Goal: Information Seeking & Learning: Learn about a topic

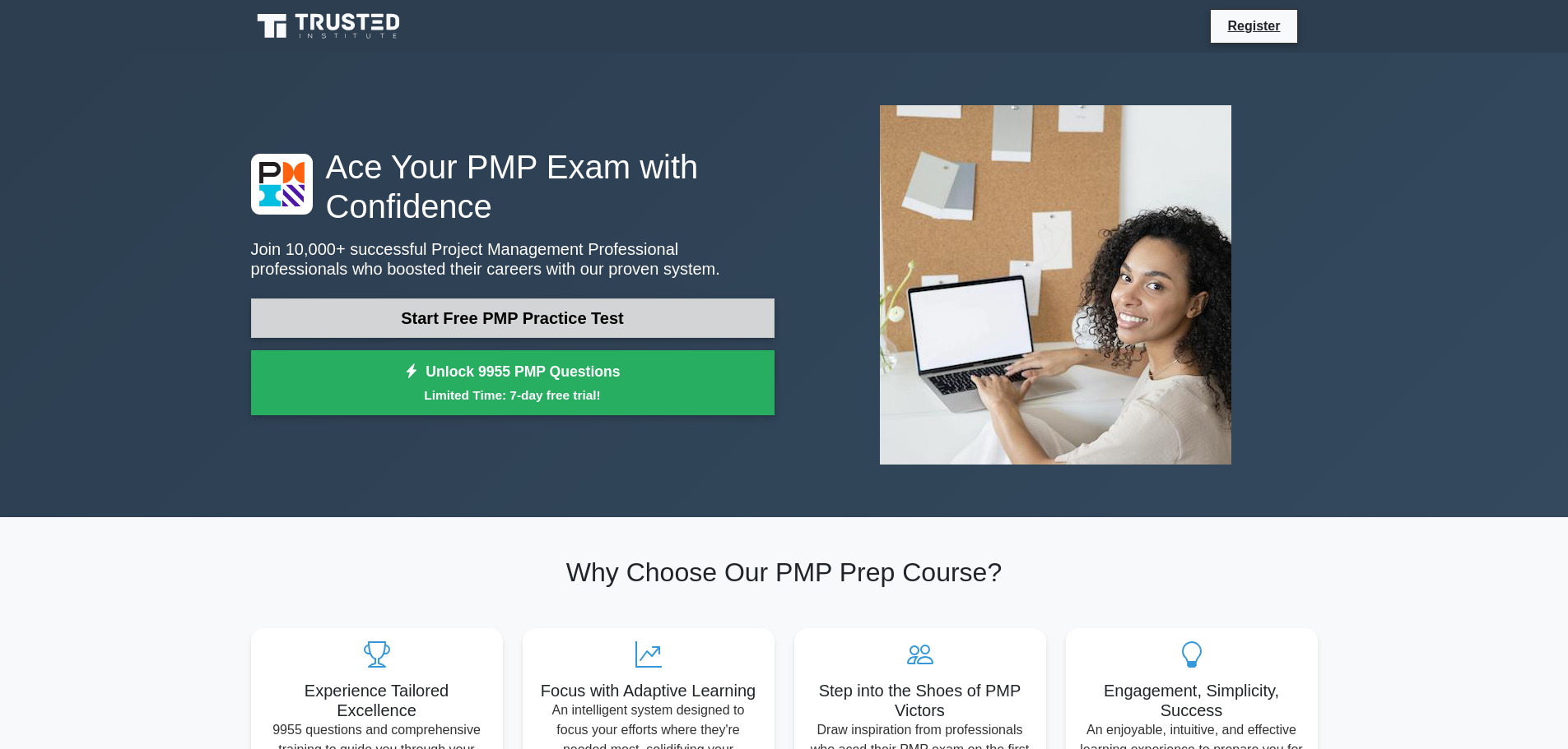
click at [492, 308] on link "Start Free PMP Practice Test" at bounding box center [512, 318] width 523 height 39
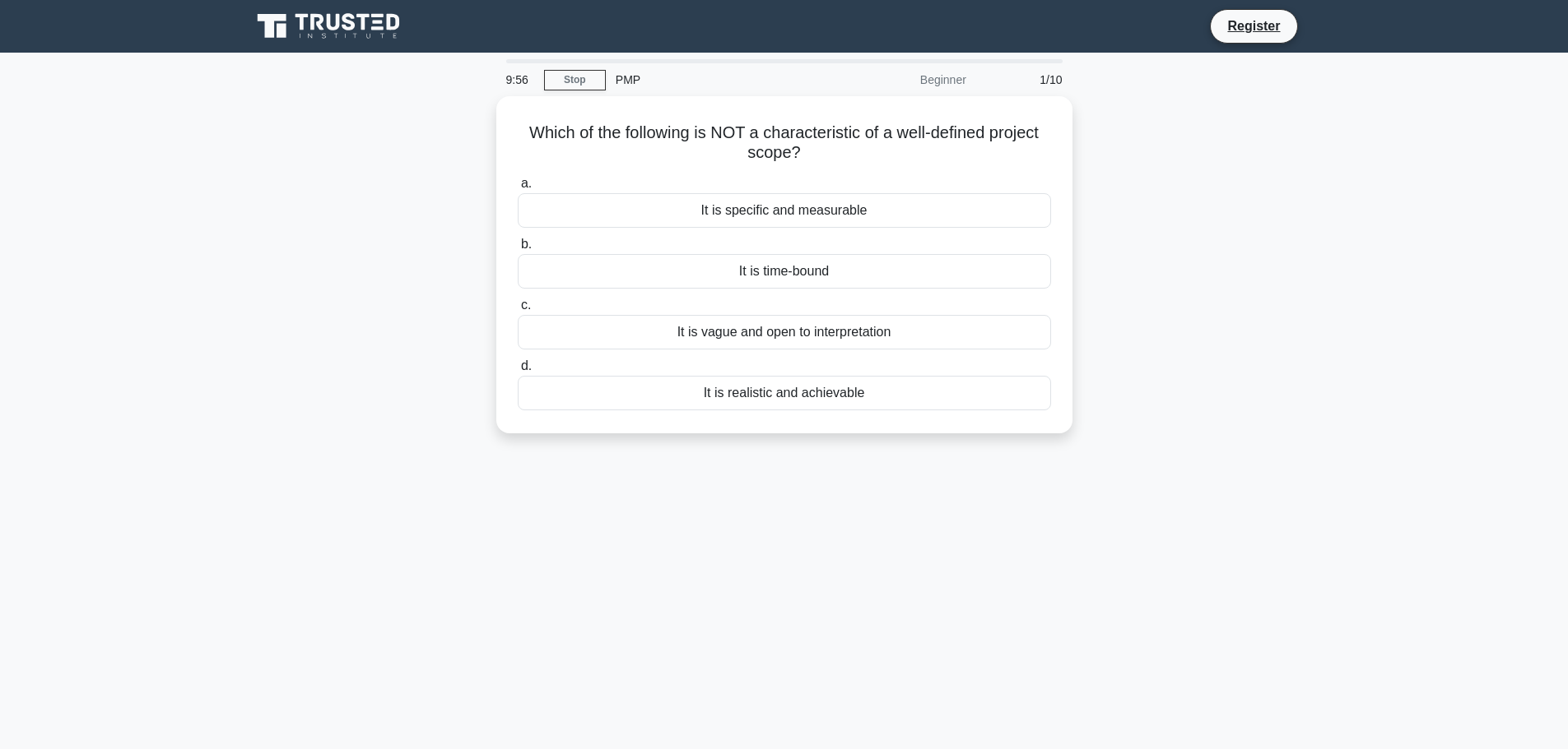
click at [422, 219] on div "Which of the following is NOT a characteristic of a well-defined project scope?…" at bounding box center [784, 274] width 1086 height 357
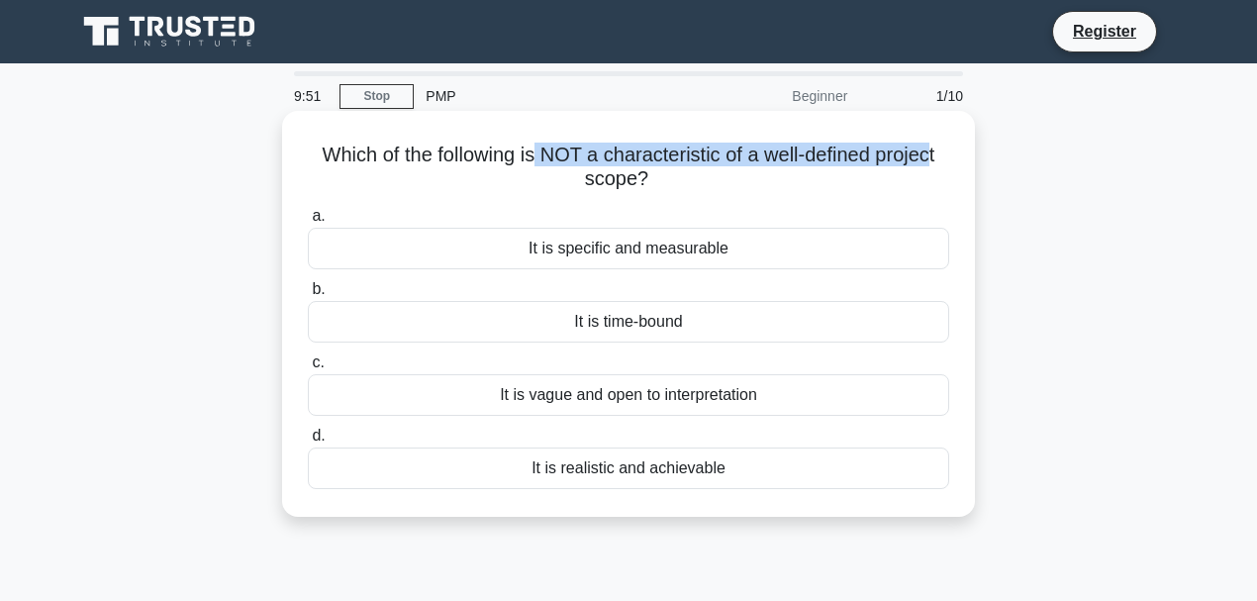
drag, startPoint x: 537, startPoint y: 158, endPoint x: 940, endPoint y: 148, distance: 402.8
click at [940, 148] on h5 "Which of the following is NOT a characteristic of a well-defined project scope?…" at bounding box center [628, 166] width 645 height 49
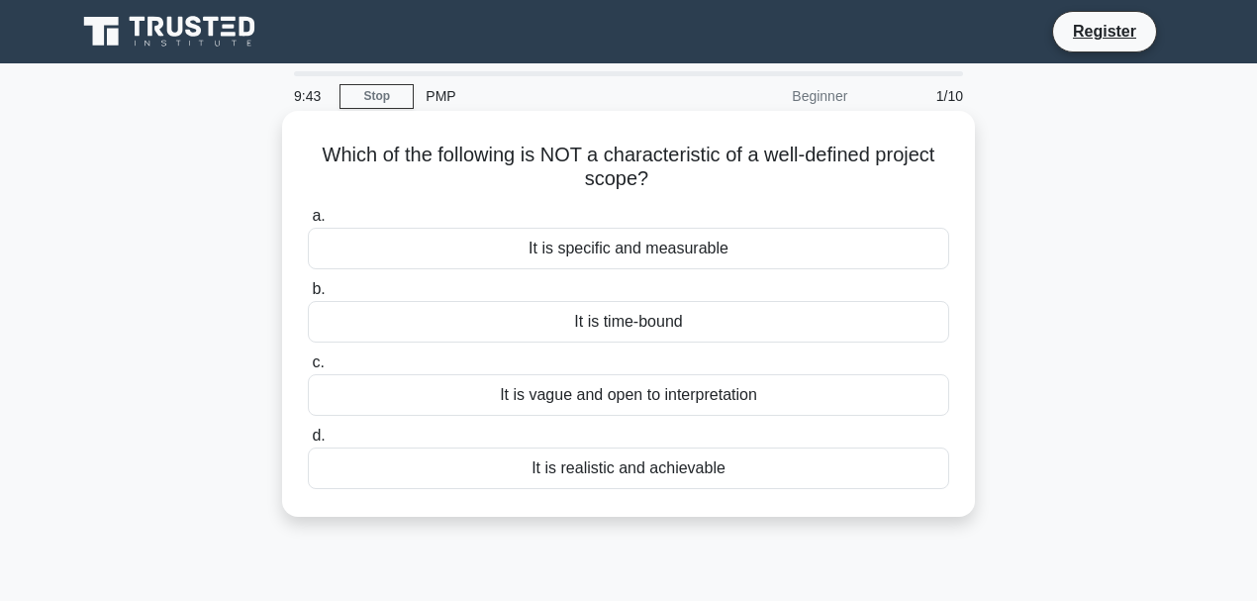
click at [701, 400] on div "It is vague and open to interpretation" at bounding box center [628, 395] width 641 height 42
click at [308, 369] on input "c. It is vague and open to interpretation" at bounding box center [308, 362] width 0 height 13
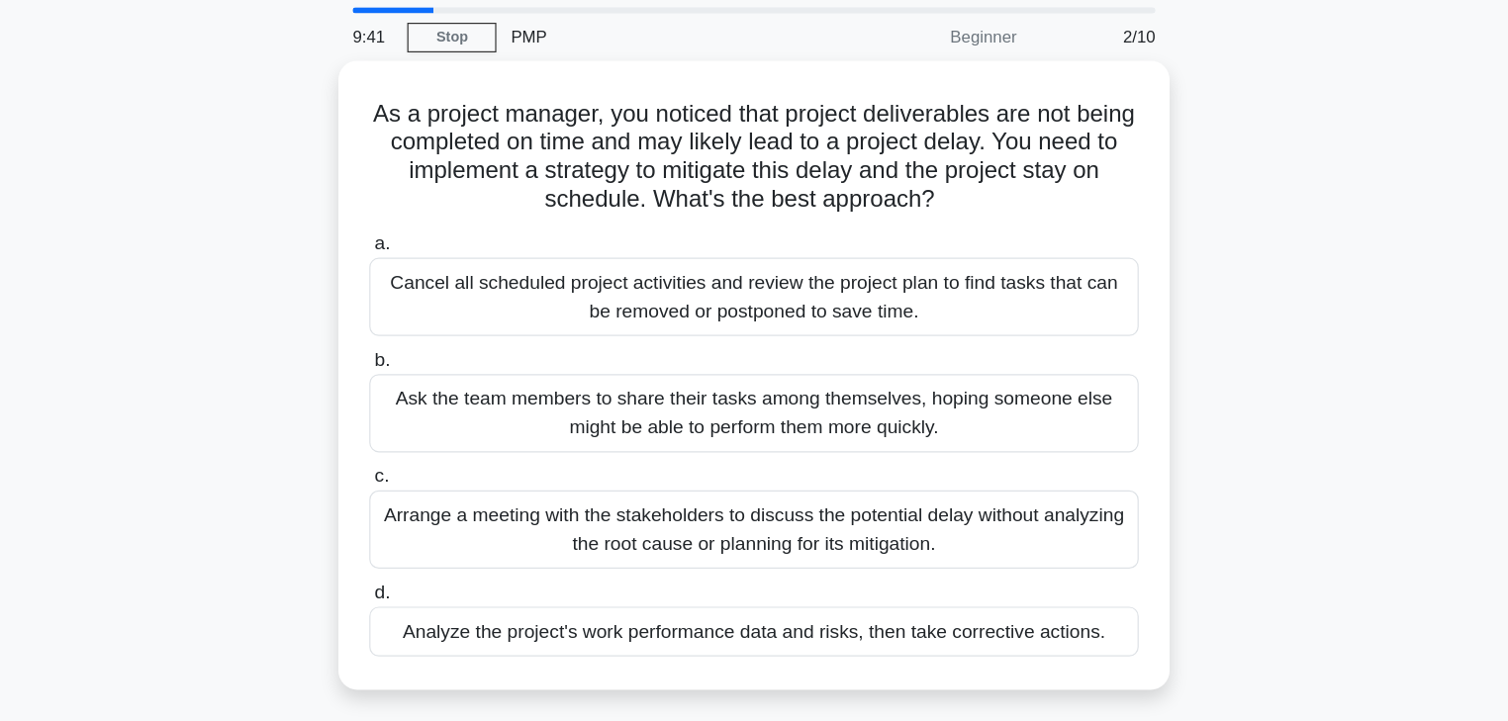
scroll to position [65, 0]
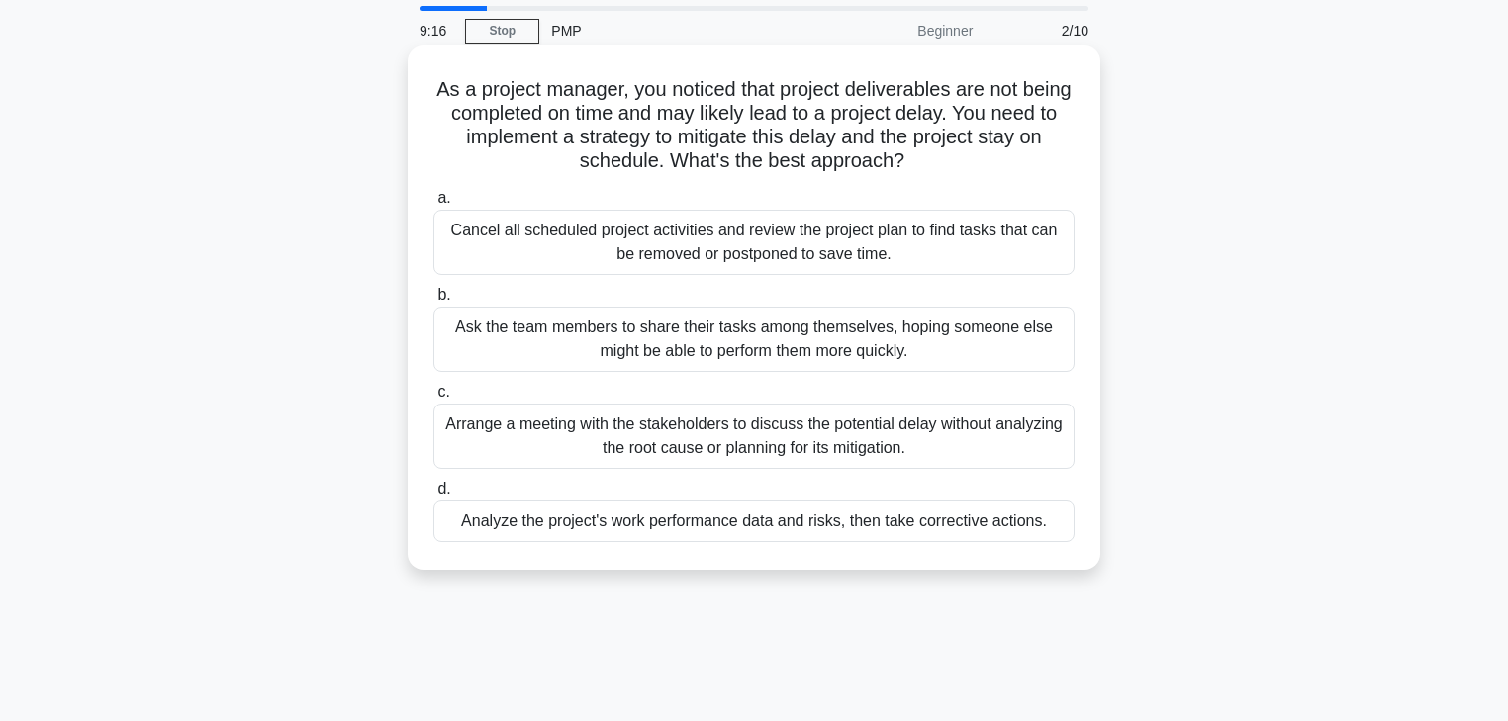
click at [521, 529] on div "Analyze the project's work performance data and risks, then take corrective act…" at bounding box center [753, 522] width 641 height 42
click at [433, 496] on input "d. Analyze the project's work performance data and risks, then take corrective …" at bounding box center [433, 489] width 0 height 13
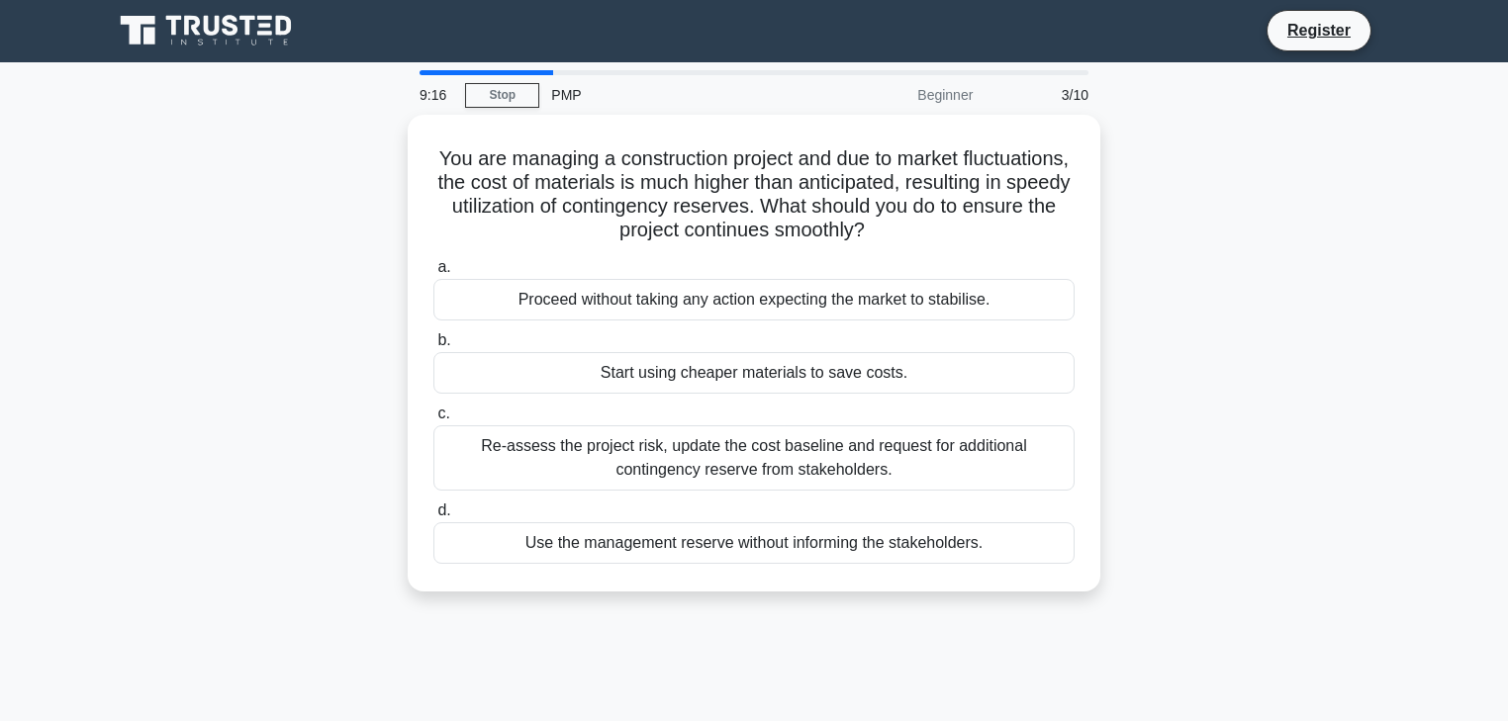
scroll to position [0, 0]
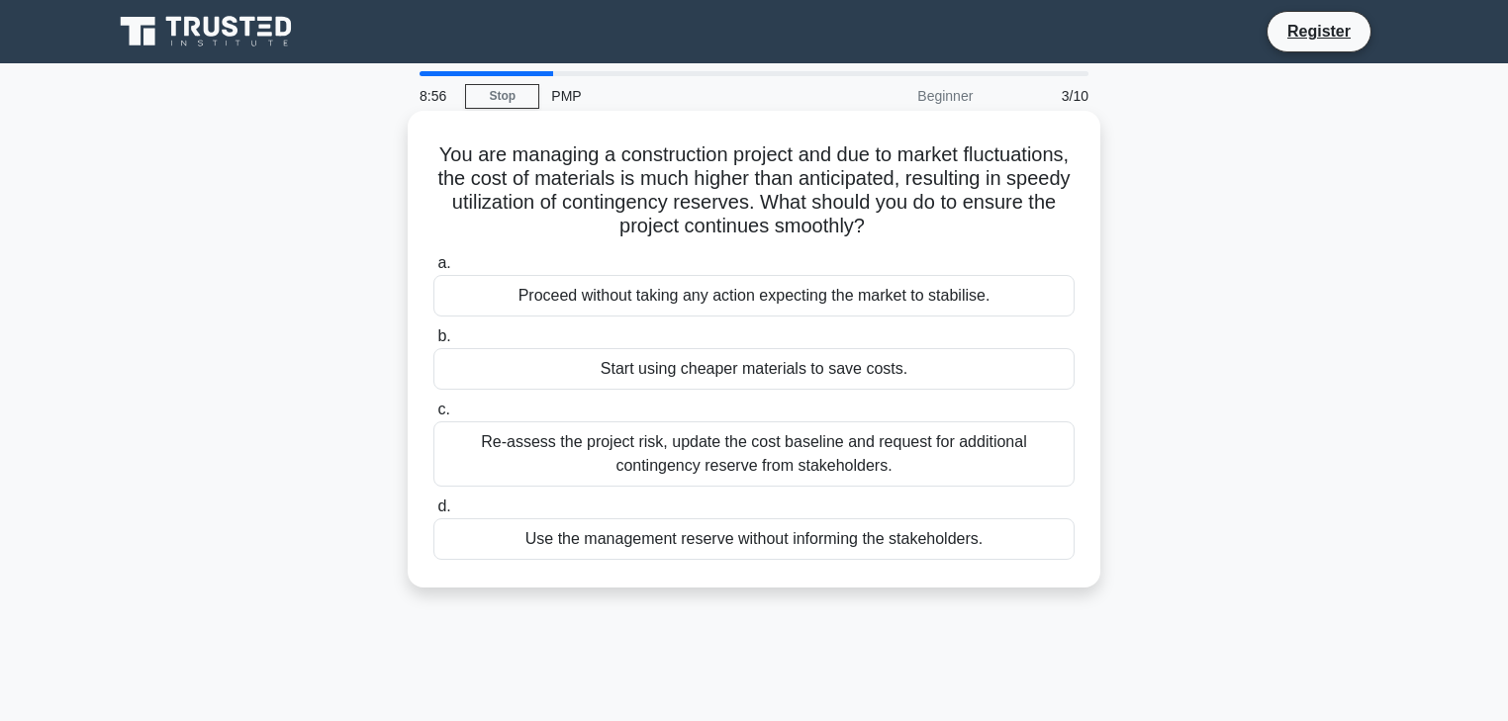
click at [910, 447] on div "Re-assess the project risk, update the cost baseline and request for additional…" at bounding box center [753, 453] width 641 height 65
click at [433, 417] on input "c. Re-assess the project risk, update the cost baseline and request for additio…" at bounding box center [433, 410] width 0 height 13
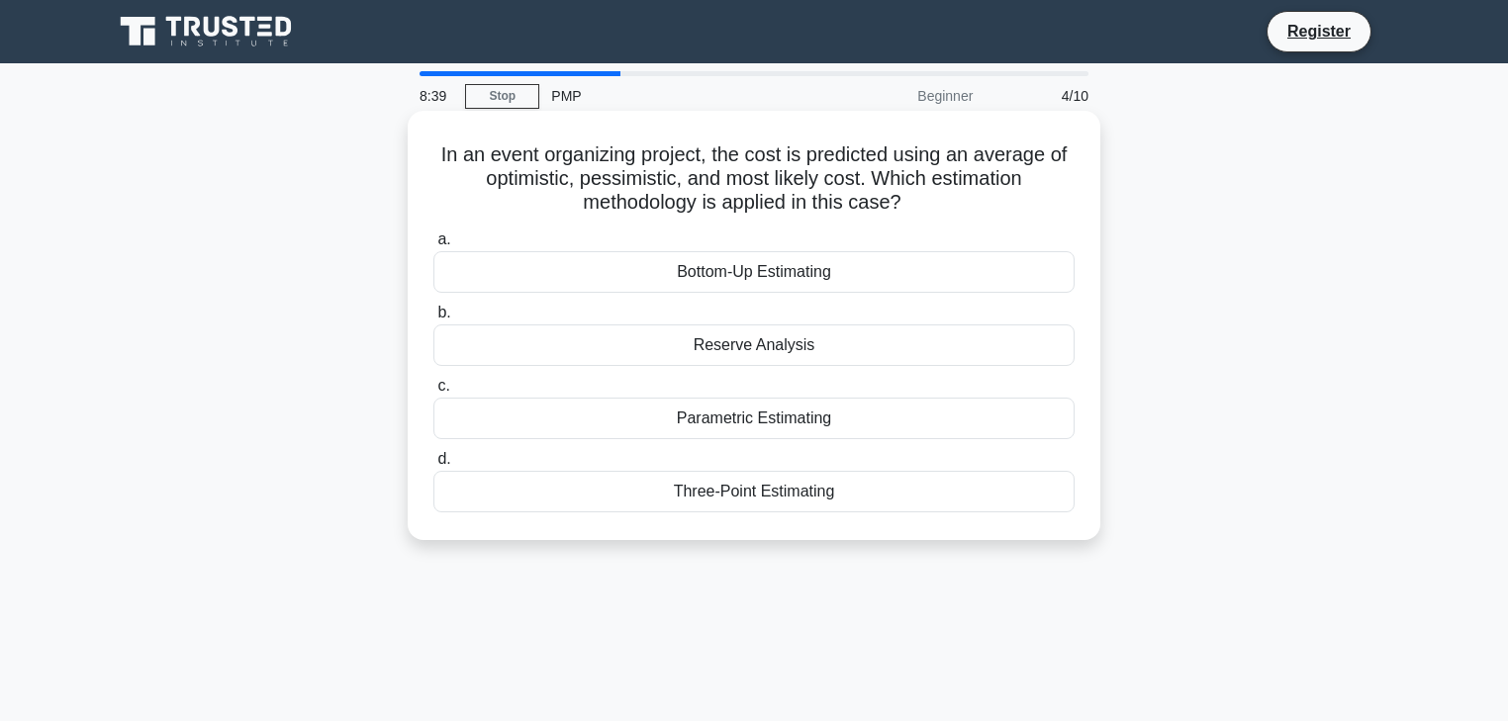
click at [764, 499] on div "Three-Point Estimating" at bounding box center [753, 492] width 641 height 42
click at [433, 466] on input "d. Three-Point Estimating" at bounding box center [433, 459] width 0 height 13
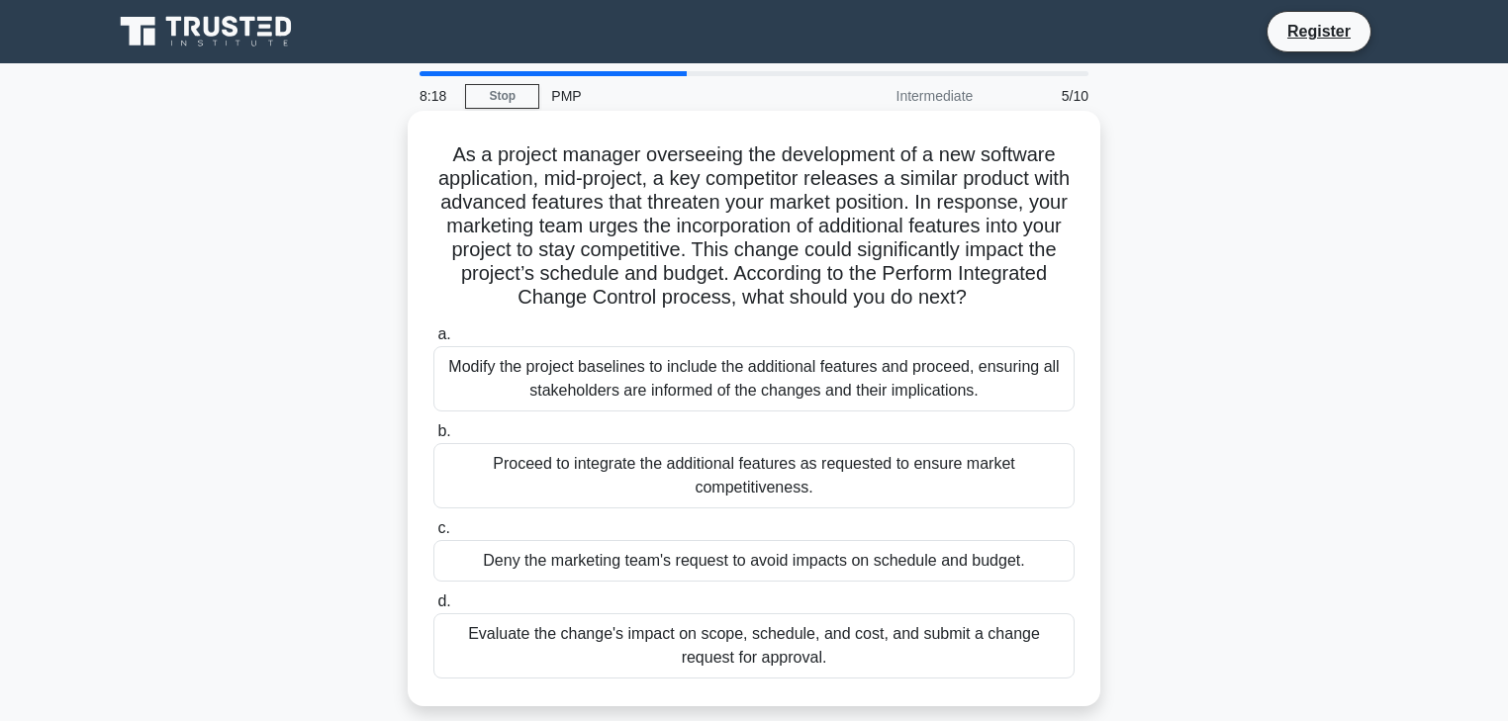
scroll to position [79, 0]
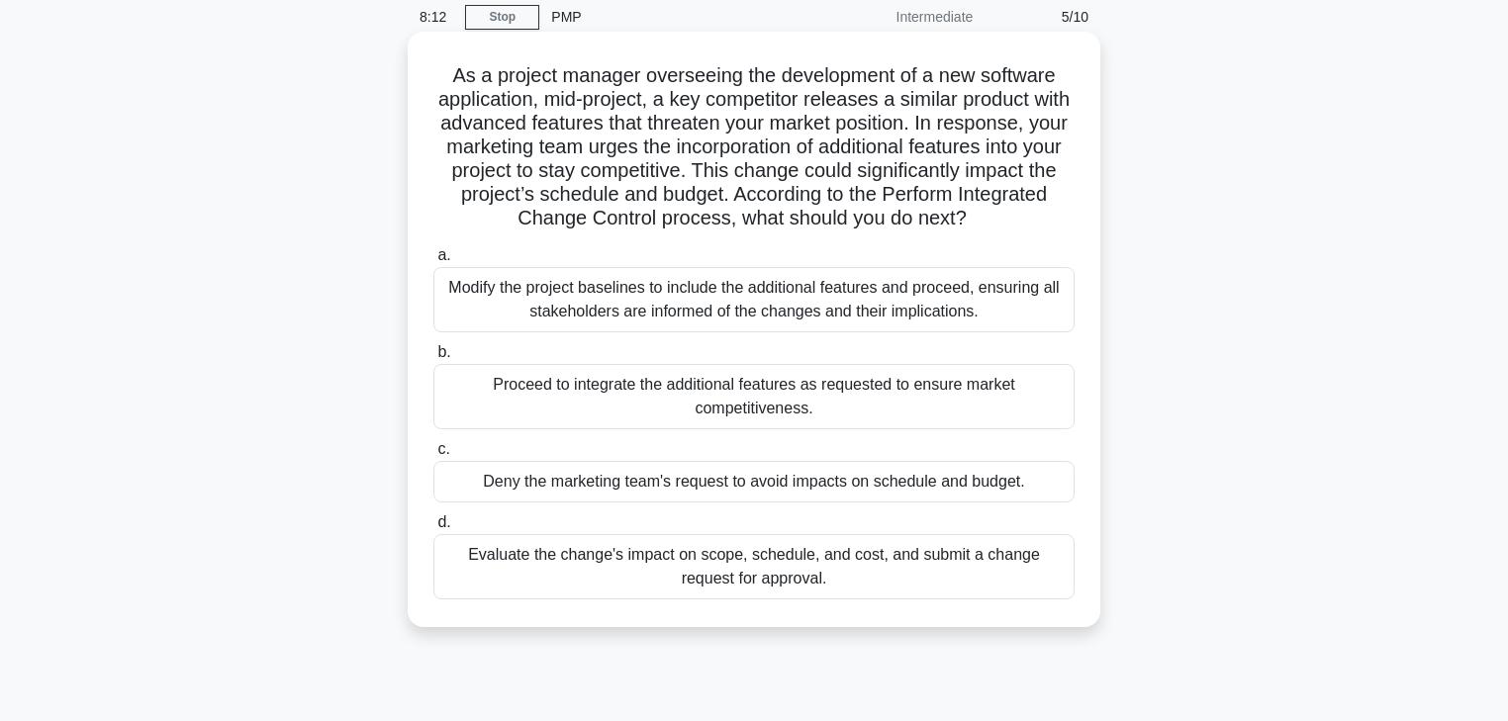
click at [562, 570] on div "Evaluate the change's impact on scope, schedule, and cost, and submit a change …" at bounding box center [753, 566] width 641 height 65
click at [433, 529] on input "d. Evaluate the change's impact on scope, schedule, and cost, and submit a chan…" at bounding box center [433, 522] width 0 height 13
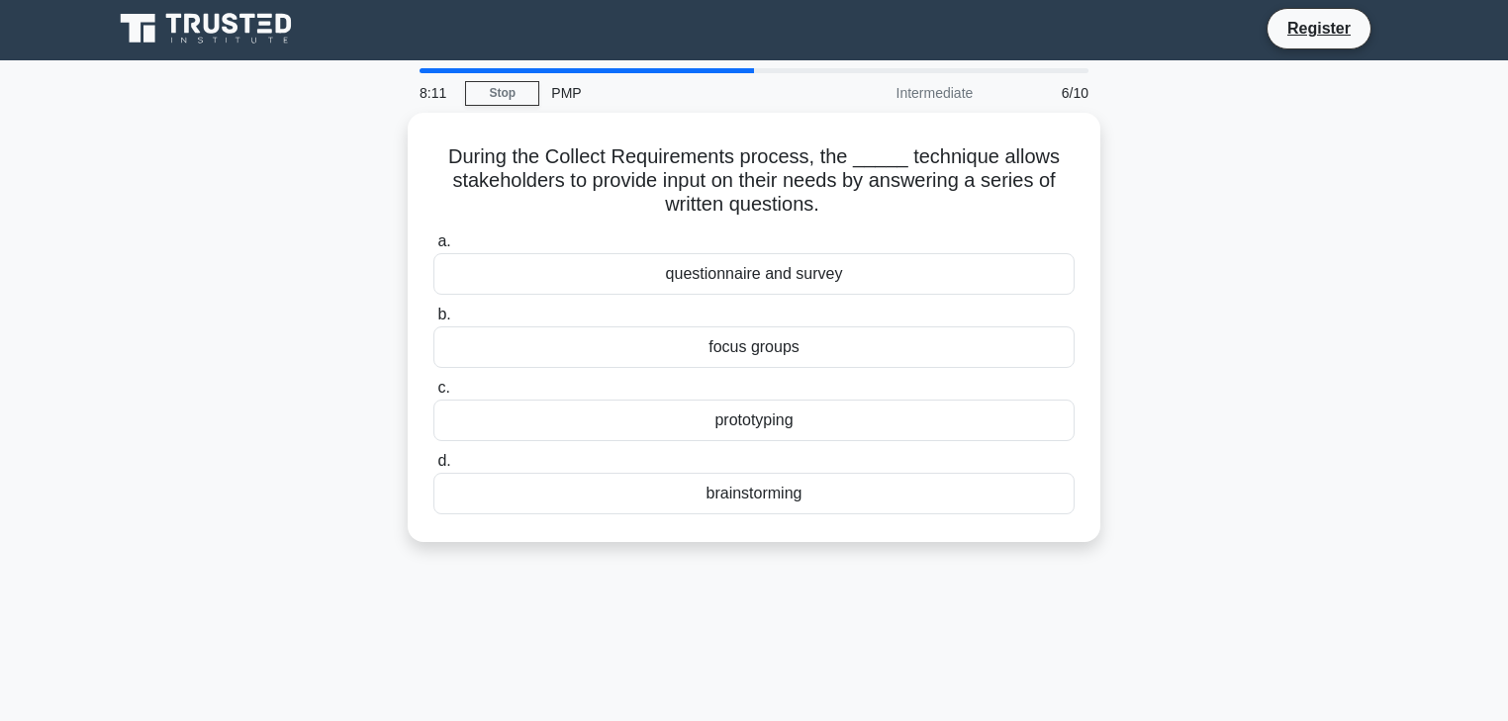
scroll to position [0, 0]
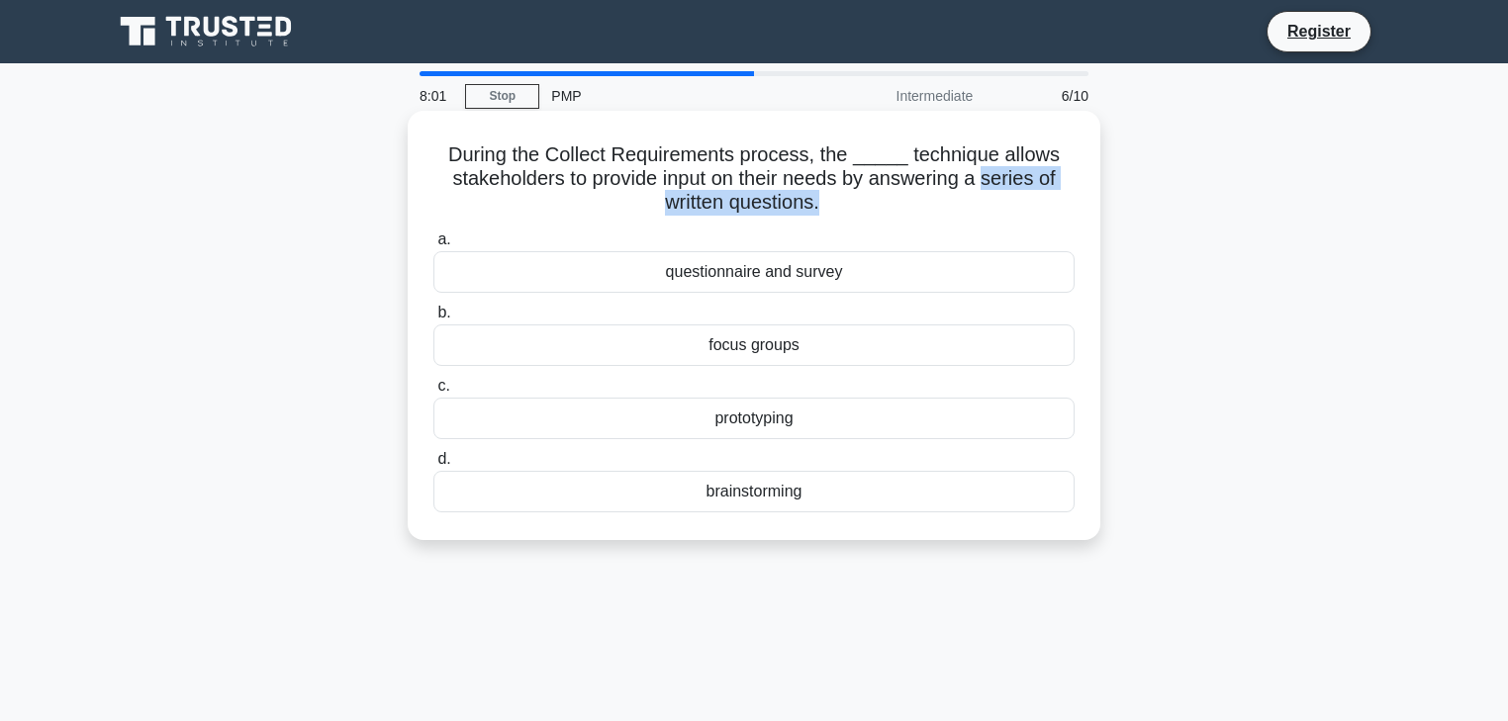
drag, startPoint x: 819, startPoint y: 201, endPoint x: 991, endPoint y: 173, distance: 174.4
click at [991, 173] on h5 "During the Collect Requirements process, the _____ technique allows stakeholder…" at bounding box center [753, 178] width 645 height 73
click at [836, 275] on div "questionnaire and survey" at bounding box center [753, 272] width 641 height 42
click at [433, 246] on input "a. questionnaire and survey" at bounding box center [433, 240] width 0 height 13
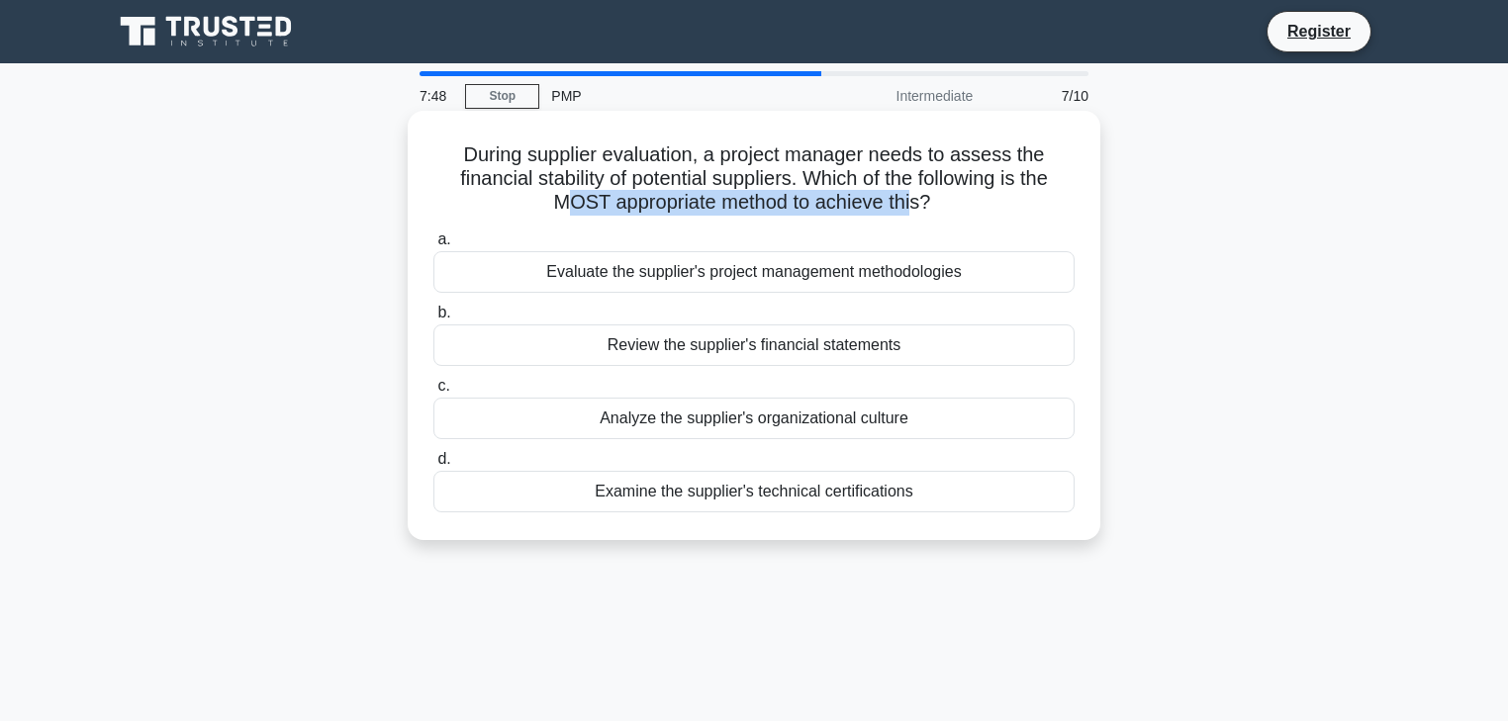
drag, startPoint x: 564, startPoint y: 205, endPoint x: 918, endPoint y: 202, distance: 354.2
click at [918, 202] on h5 "During supplier evaluation, a project manager needs to assess the financial sta…" at bounding box center [753, 178] width 645 height 73
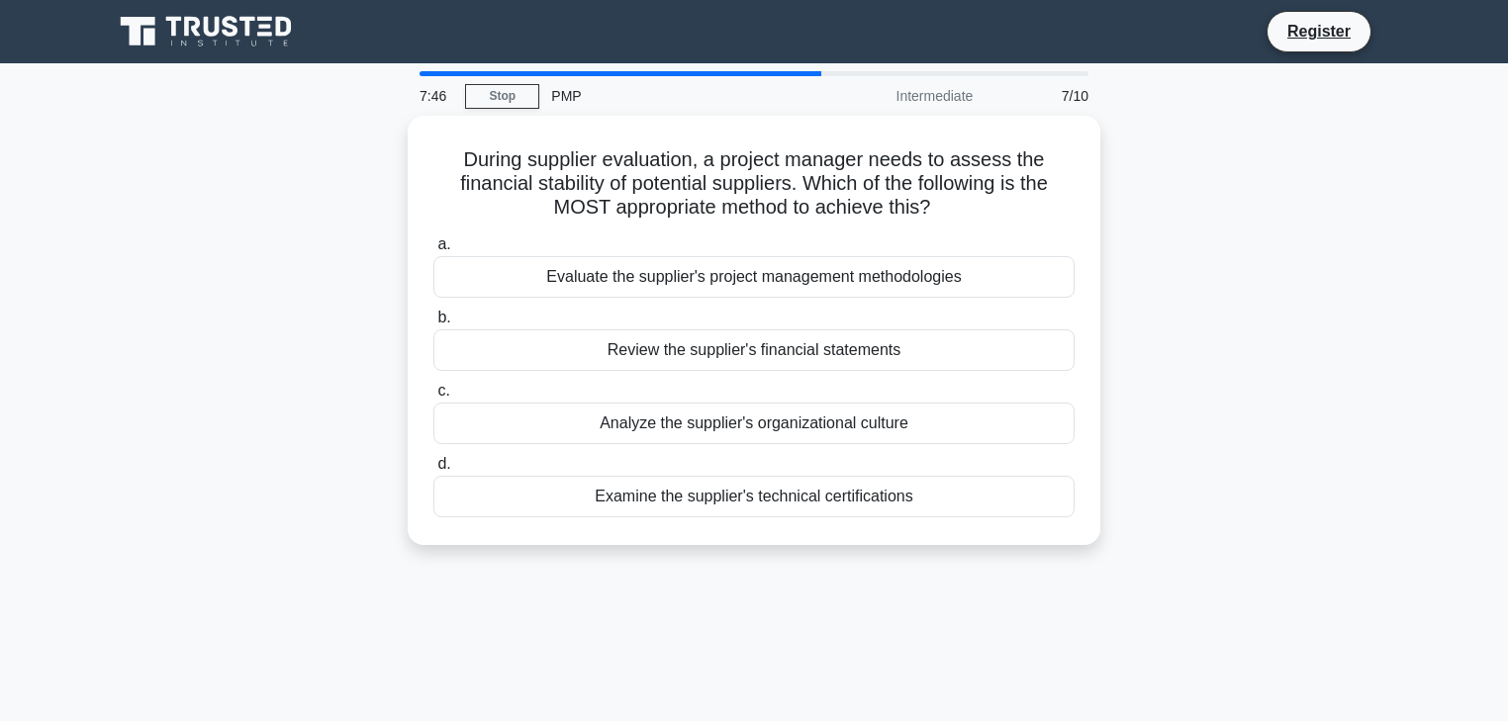
click at [368, 226] on div "During supplier evaluation, a project manager needs to assess the financial sta…" at bounding box center [754, 342] width 1306 height 453
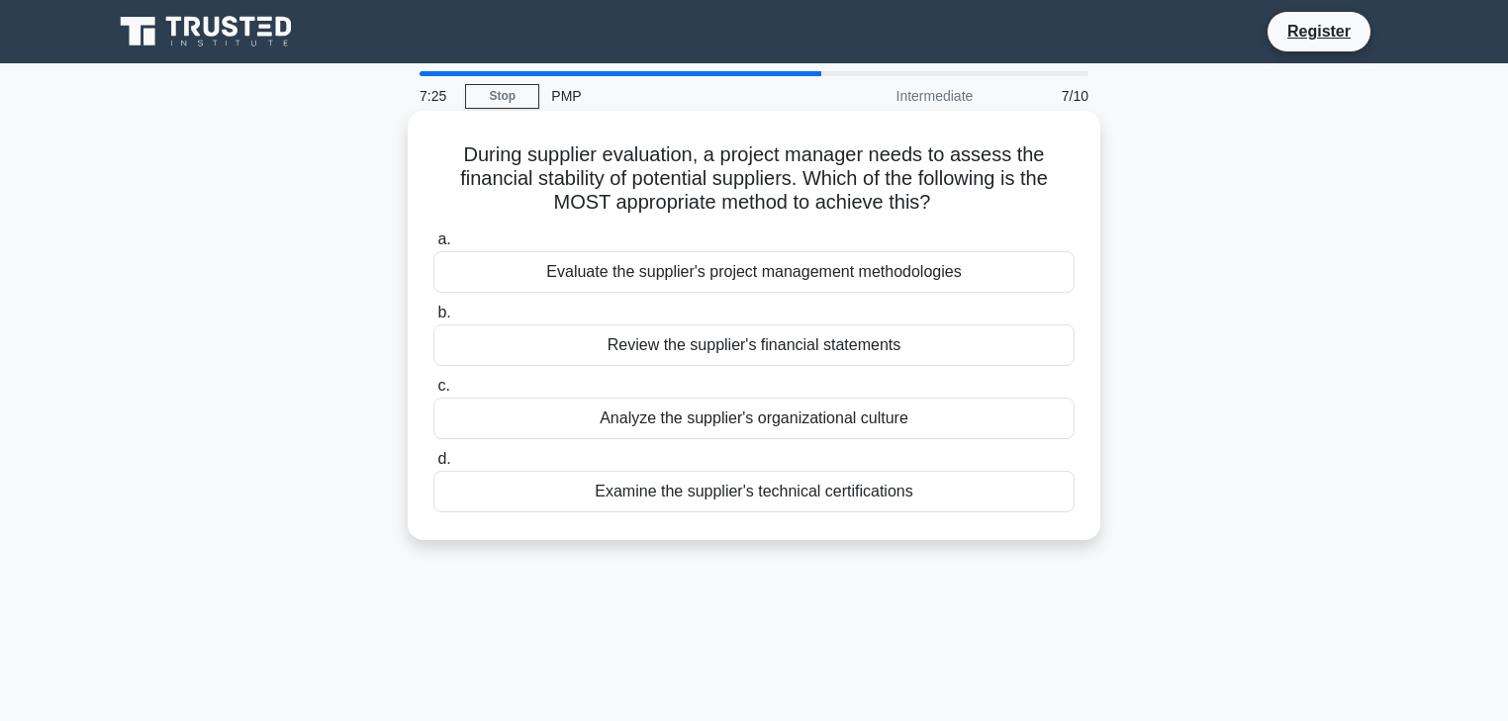
click at [640, 340] on div "Review the supplier's financial statements" at bounding box center [753, 346] width 641 height 42
click at [433, 320] on input "b. Review the supplier's financial statements" at bounding box center [433, 313] width 0 height 13
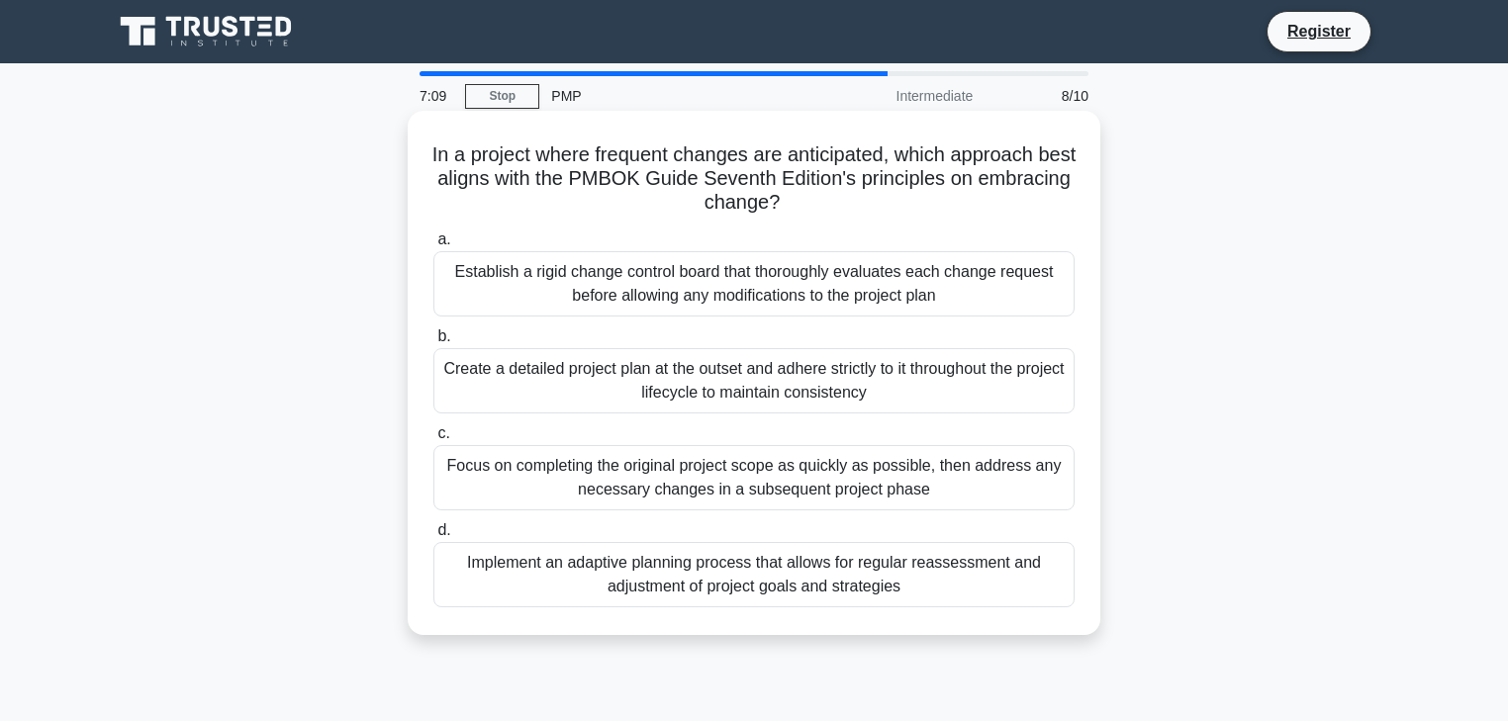
click at [534, 594] on div "Implement an adaptive planning process that allows for regular reassessment and…" at bounding box center [753, 574] width 641 height 65
click at [433, 537] on input "d. Implement an adaptive planning process that allows for regular reassessment …" at bounding box center [433, 530] width 0 height 13
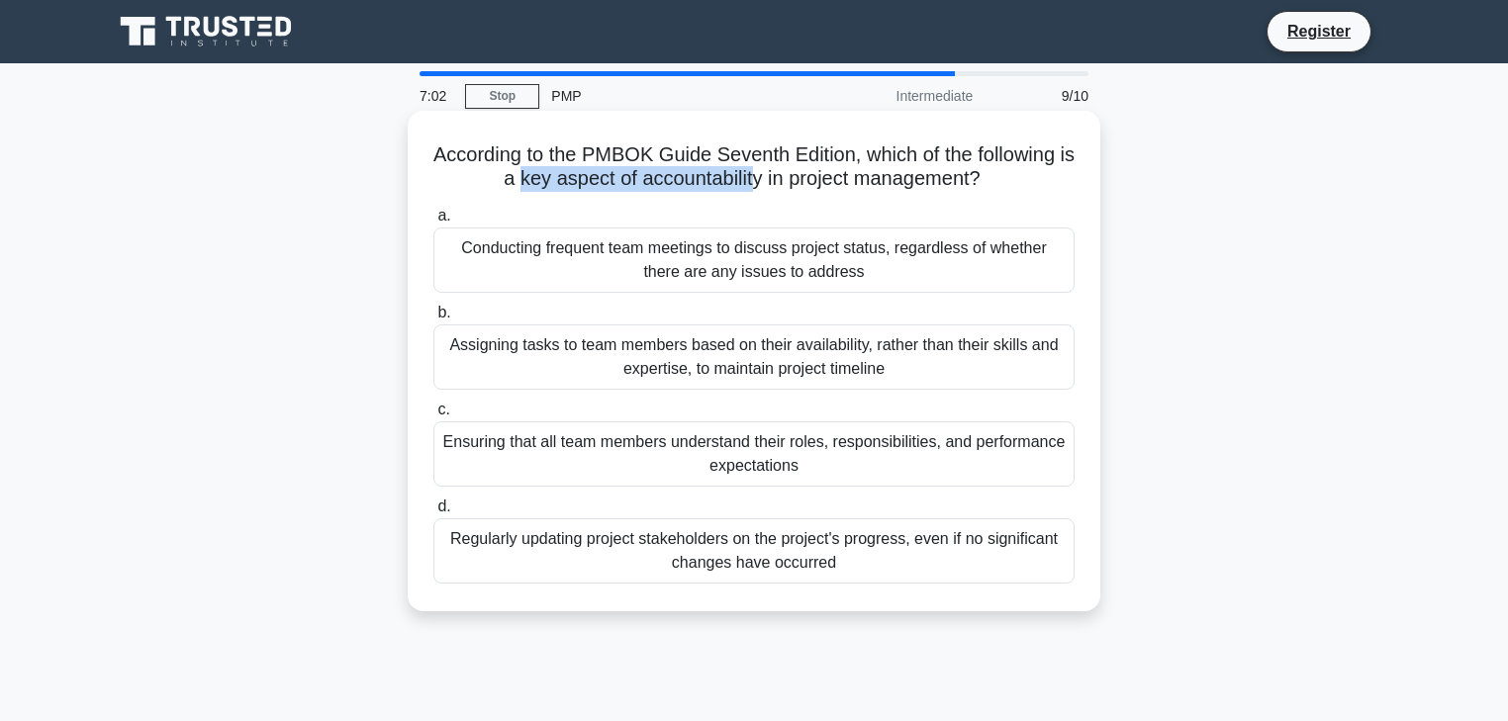
drag, startPoint x: 520, startPoint y: 180, endPoint x: 758, endPoint y: 177, distance: 237.5
click at [758, 177] on h5 "According to the PMBOK Guide Seventh Edition, which of the following is a key a…" at bounding box center [753, 166] width 645 height 49
click at [652, 433] on div "Ensuring that all team members understand their roles, responsibilities, and pe…" at bounding box center [753, 453] width 641 height 65
click at [433, 417] on input "c. Ensuring that all team members understand their roles, responsibilities, and…" at bounding box center [433, 410] width 0 height 13
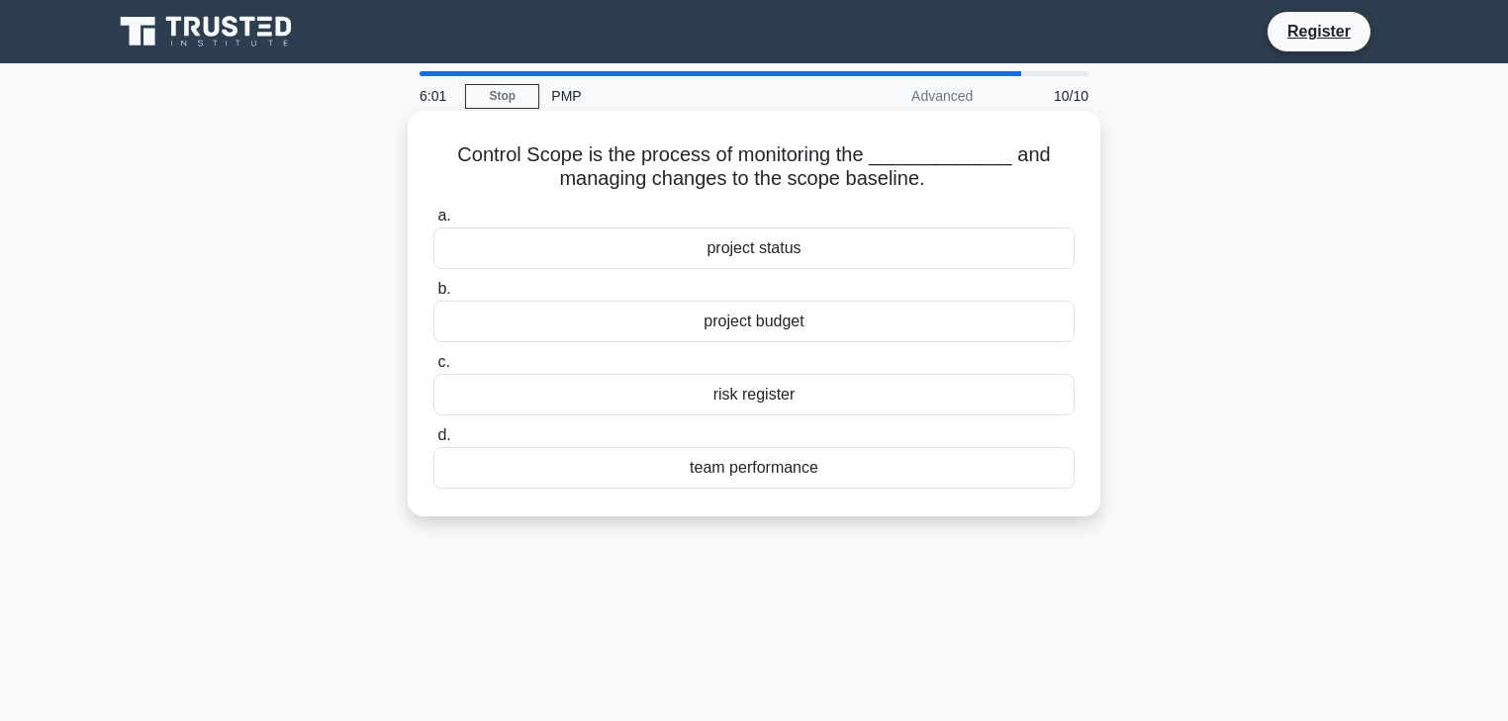
click at [762, 255] on div "project status" at bounding box center [753, 249] width 641 height 42
click at [433, 223] on input "a. project status" at bounding box center [433, 216] width 0 height 13
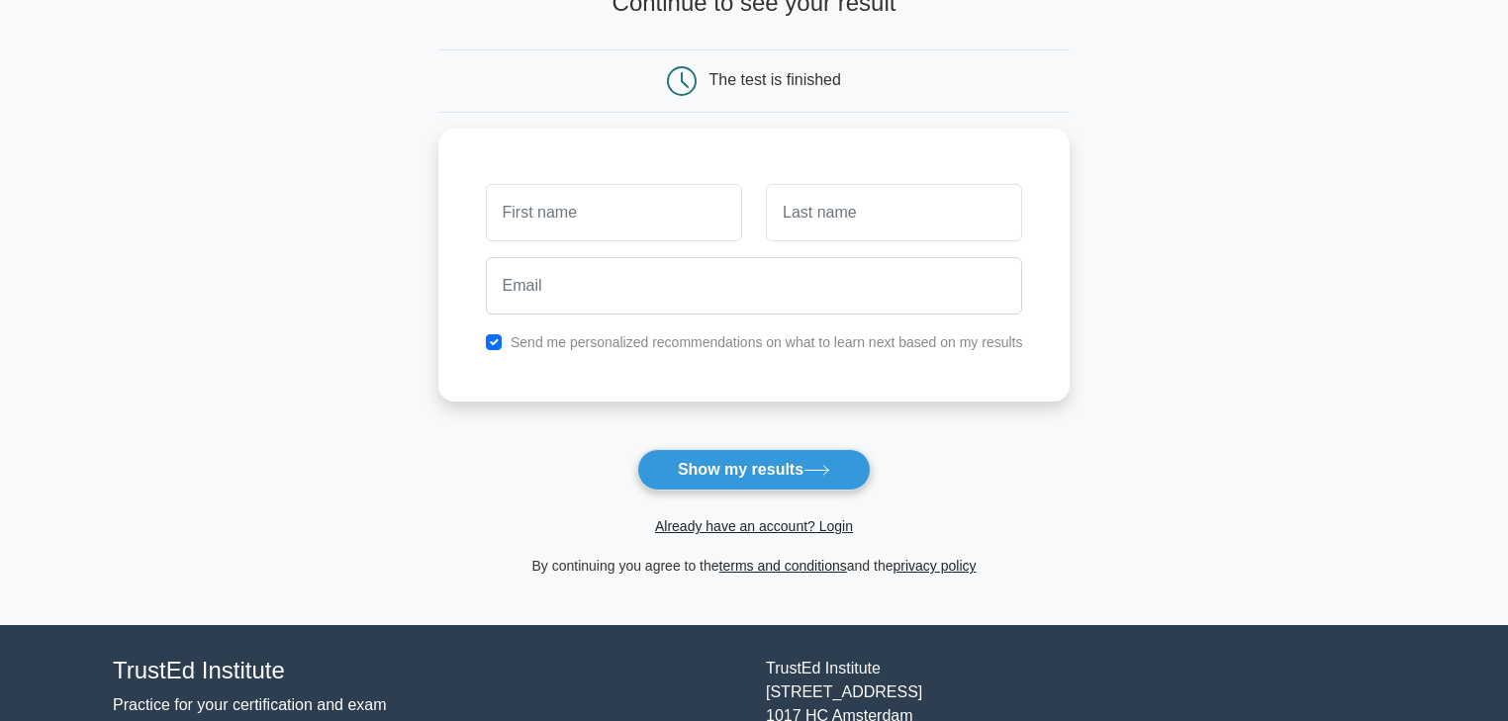
scroll to position [158, 0]
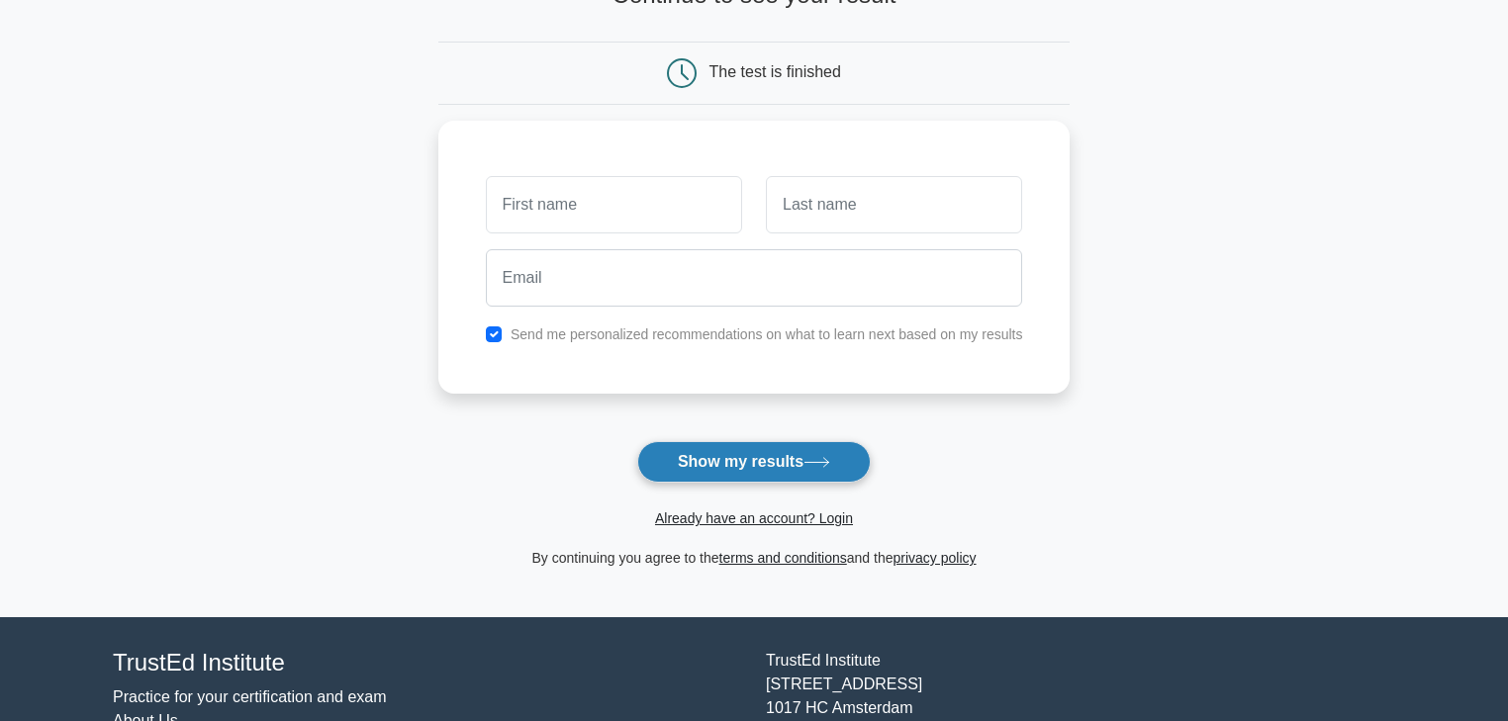
click at [735, 468] on button "Show my results" at bounding box center [754, 462] width 234 height 42
click at [398, 458] on main "Wait, there is more! Continue to see your result The test is finished and the" at bounding box center [754, 261] width 1508 height 712
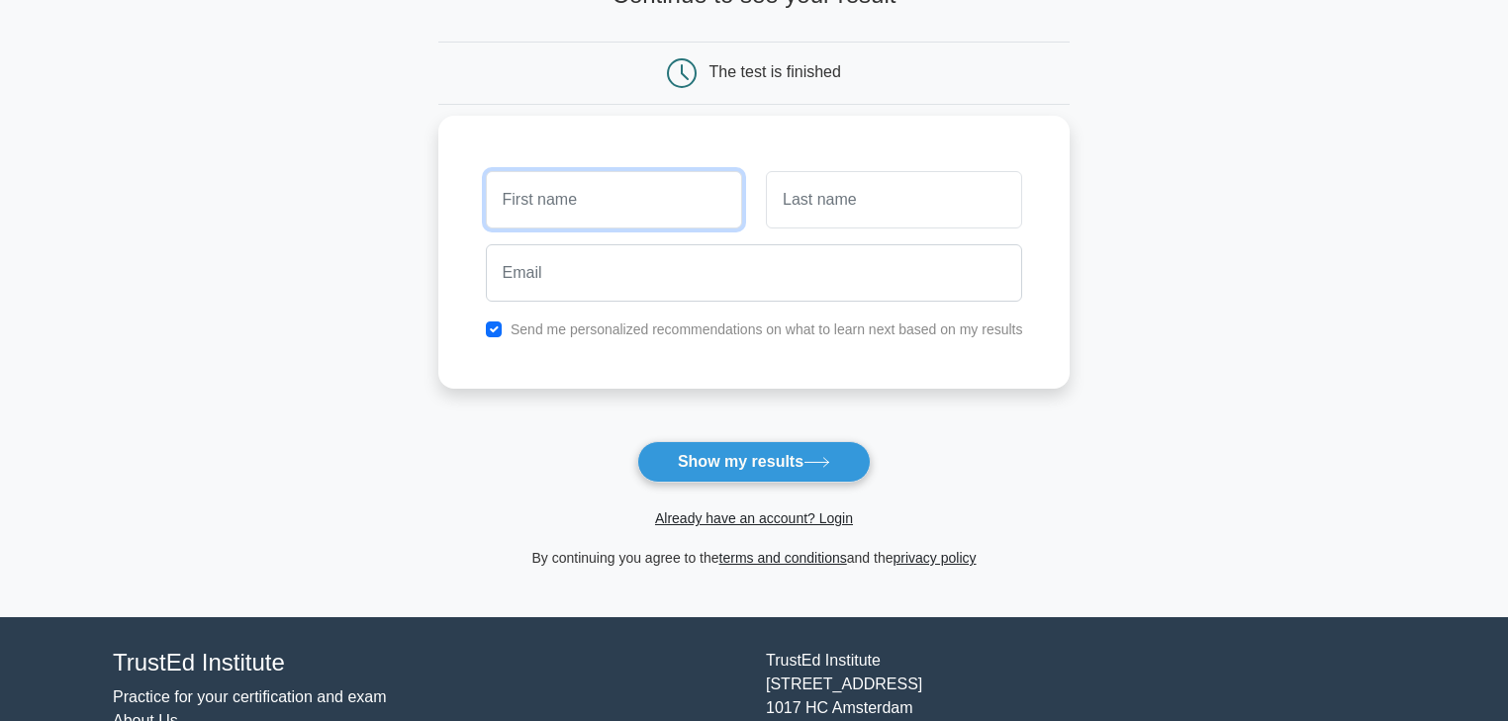
click at [592, 208] on input "text" at bounding box center [614, 199] width 256 height 57
click at [589, 333] on label "Send me personalized recommendations on what to learn next based on my results" at bounding box center [767, 330] width 513 height 16
click at [491, 335] on input "checkbox" at bounding box center [494, 330] width 16 height 16
checkbox input "false"
click at [547, 214] on input "text" at bounding box center [614, 199] width 256 height 57
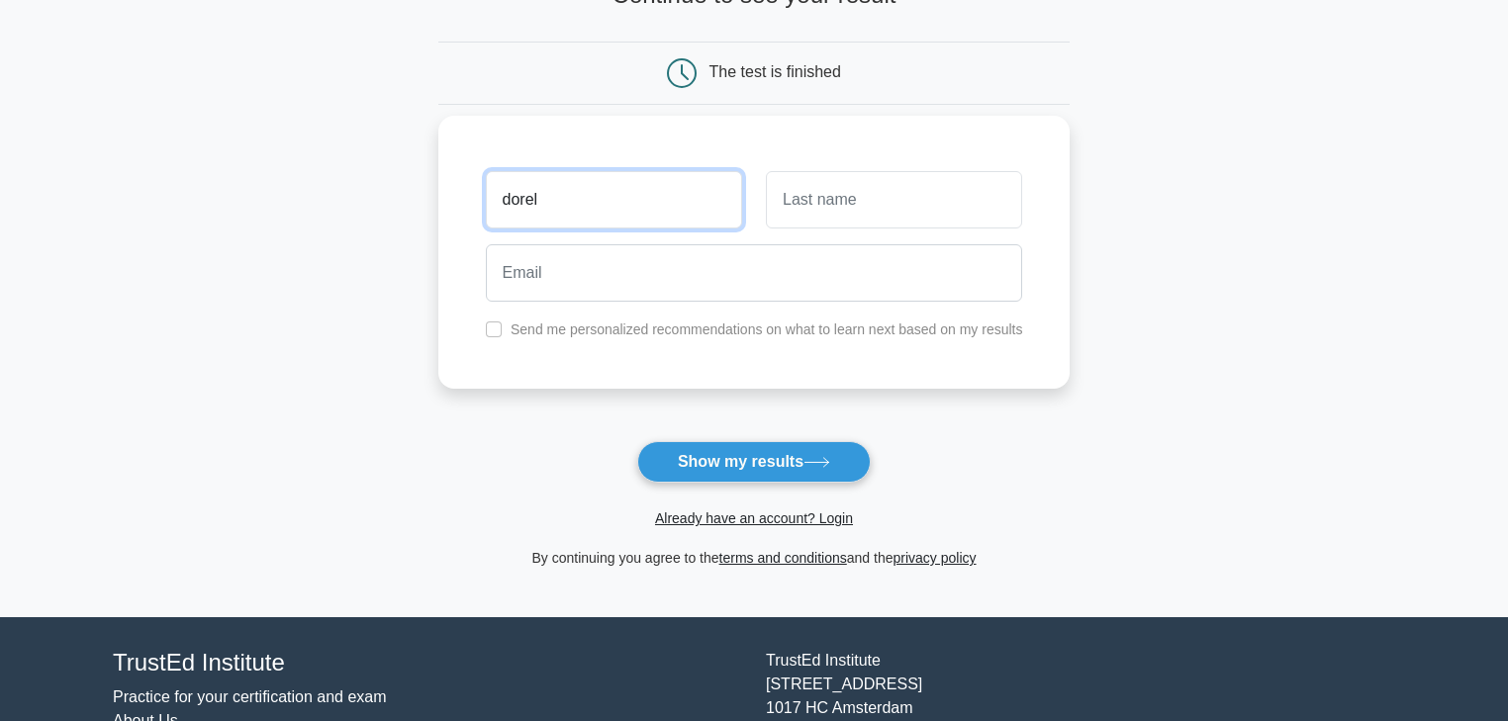
type input "dorel"
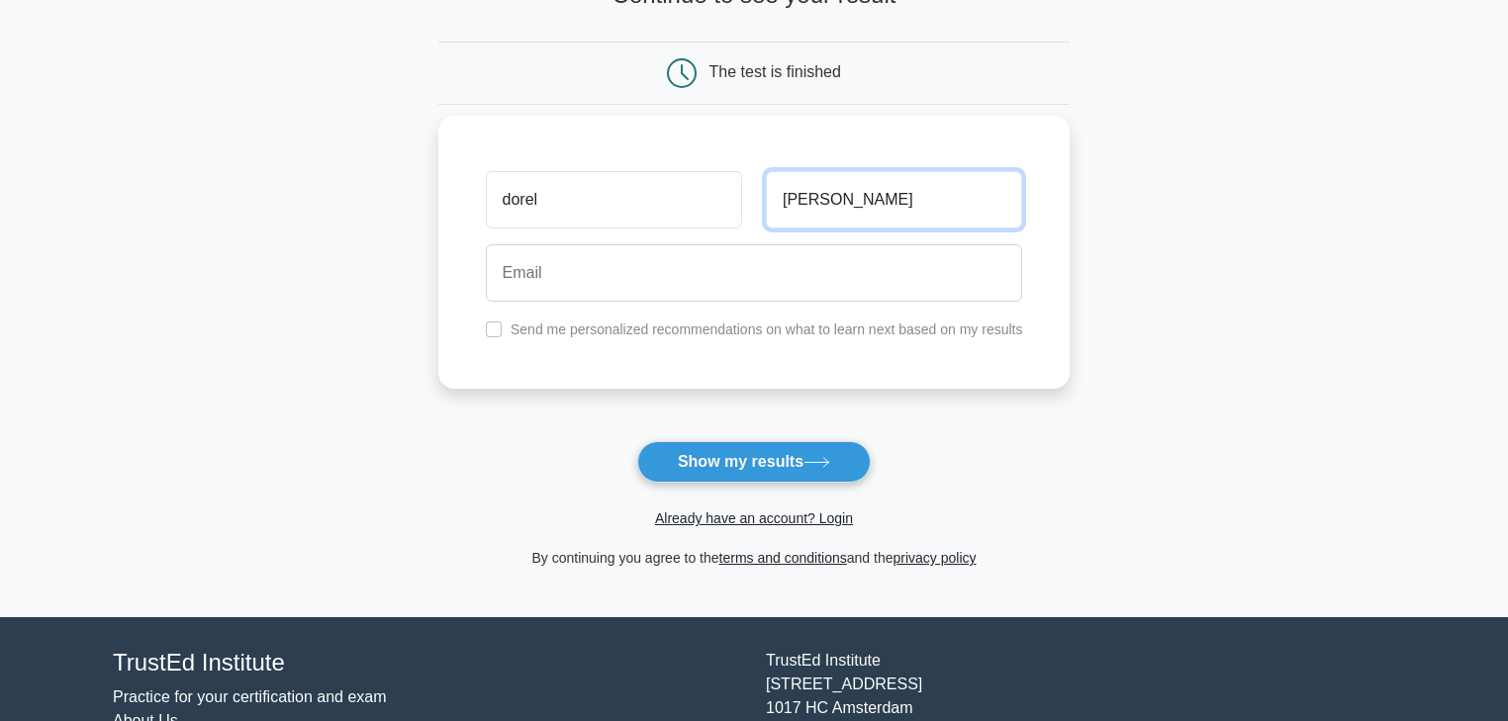
type input "ben yosef"
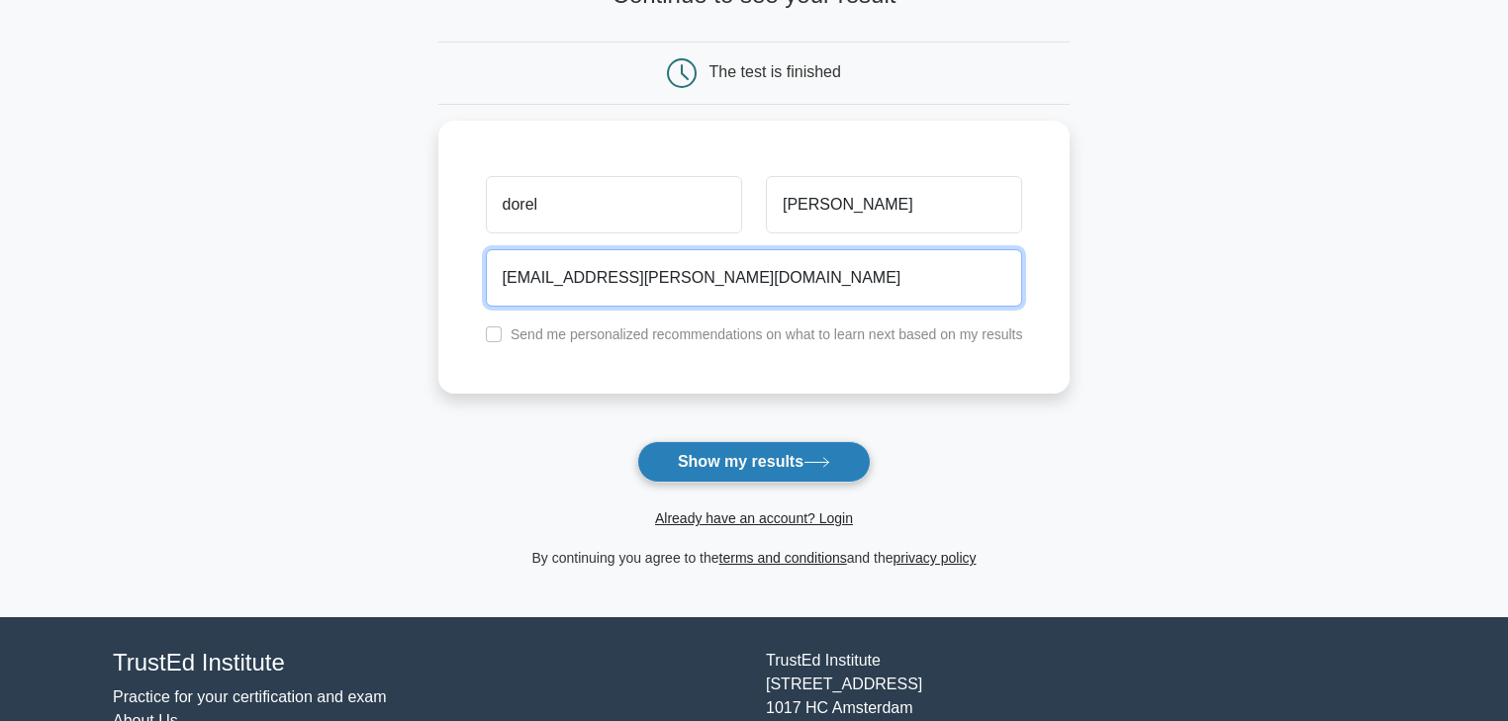
type input "dorel.yosef@linesight.com"
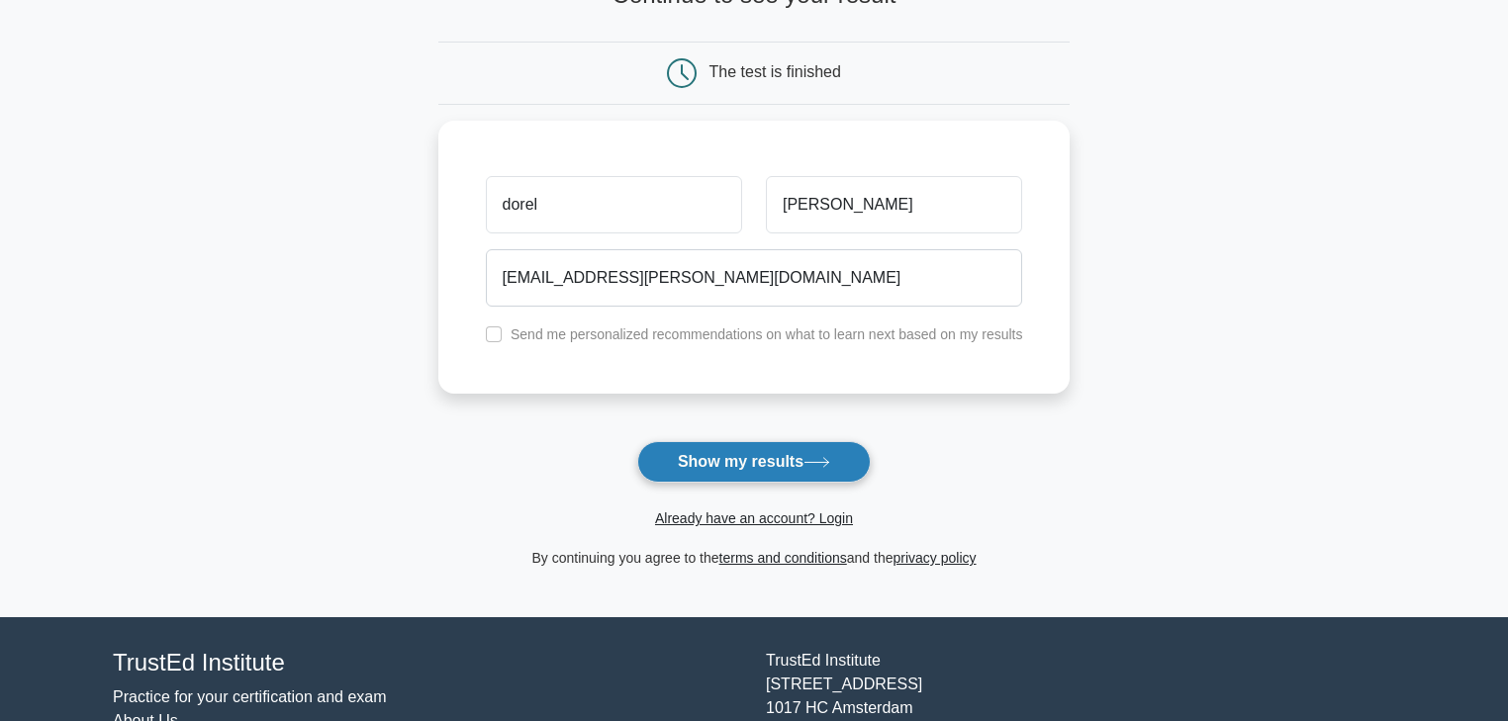
click at [752, 471] on button "Show my results" at bounding box center [754, 462] width 234 height 42
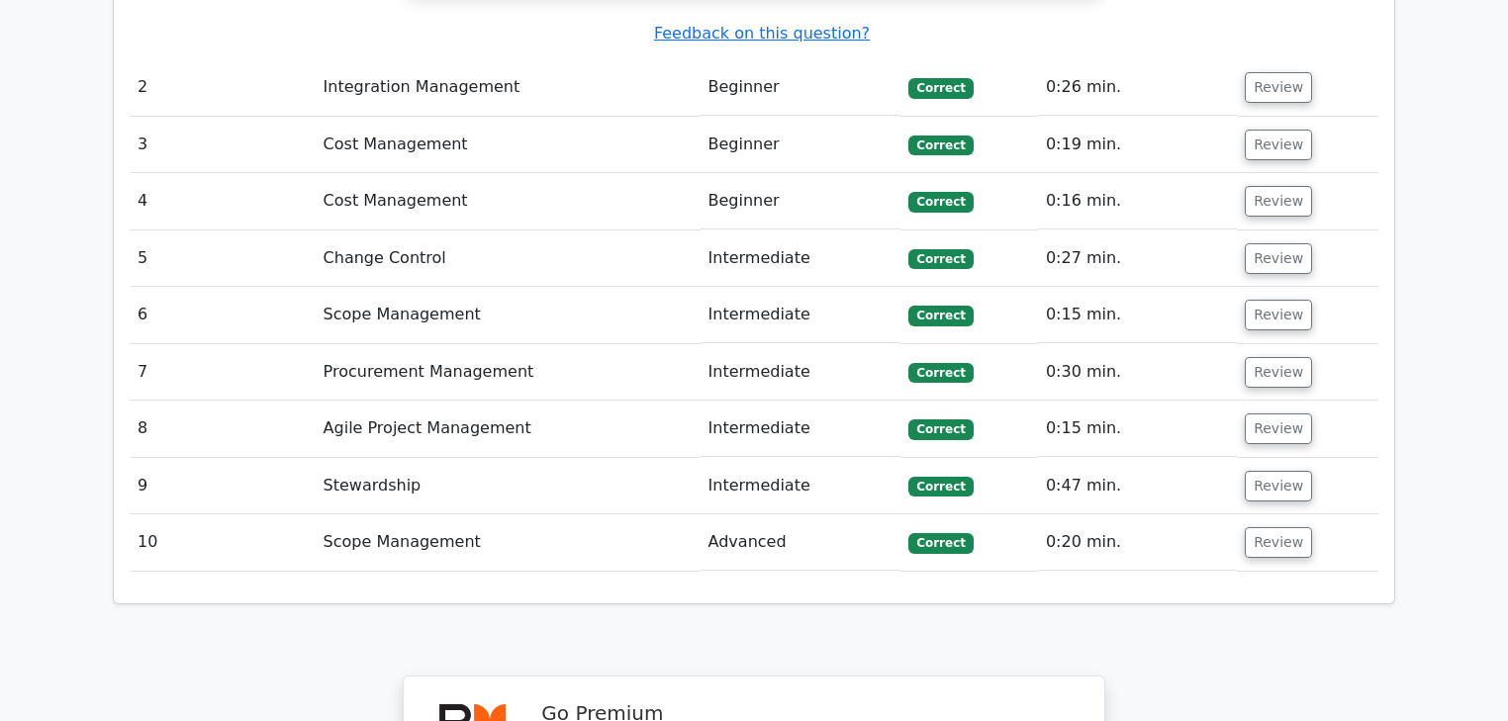
scroll to position [2691, 0]
